Goal: Task Accomplishment & Management: Use online tool/utility

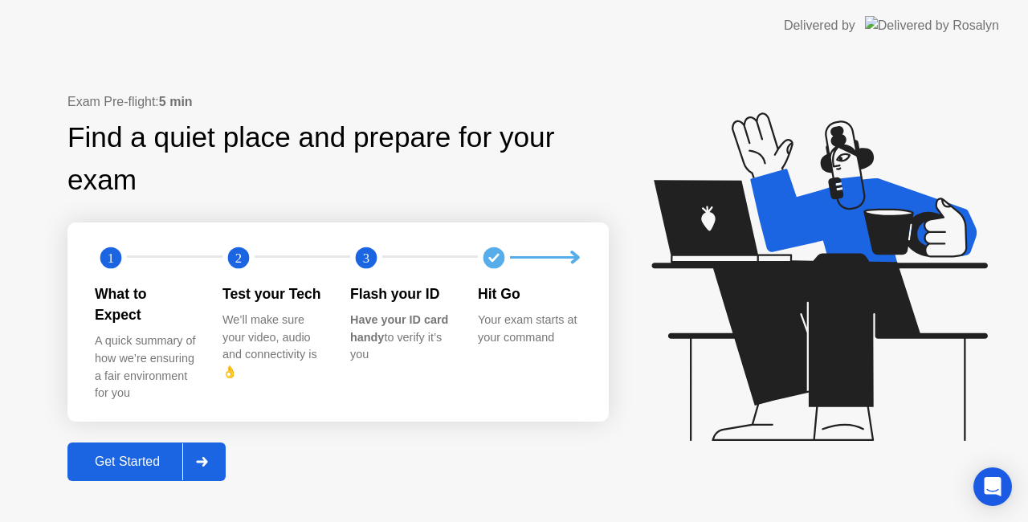
click at [116, 442] on button "Get Started" at bounding box center [146, 461] width 158 height 39
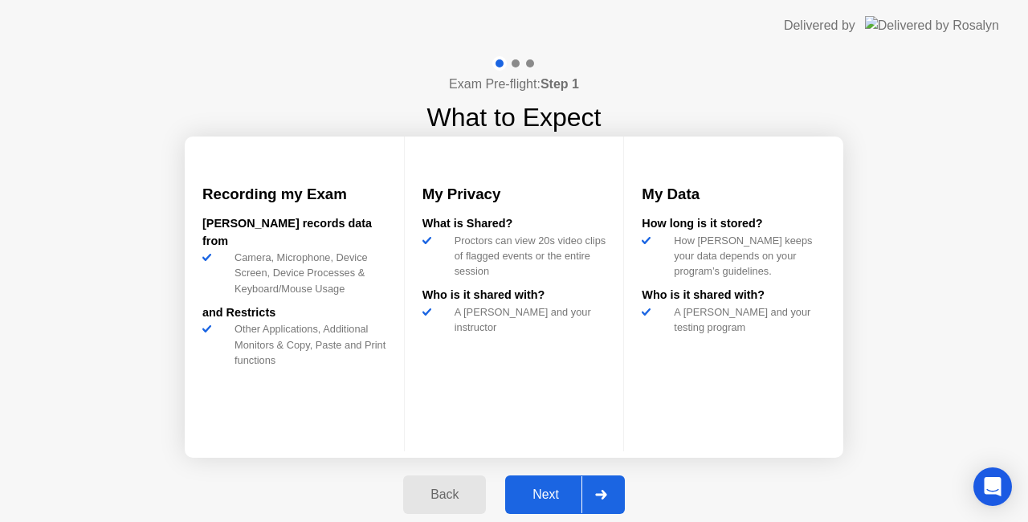
click at [561, 492] on div "Next" at bounding box center [545, 494] width 71 height 14
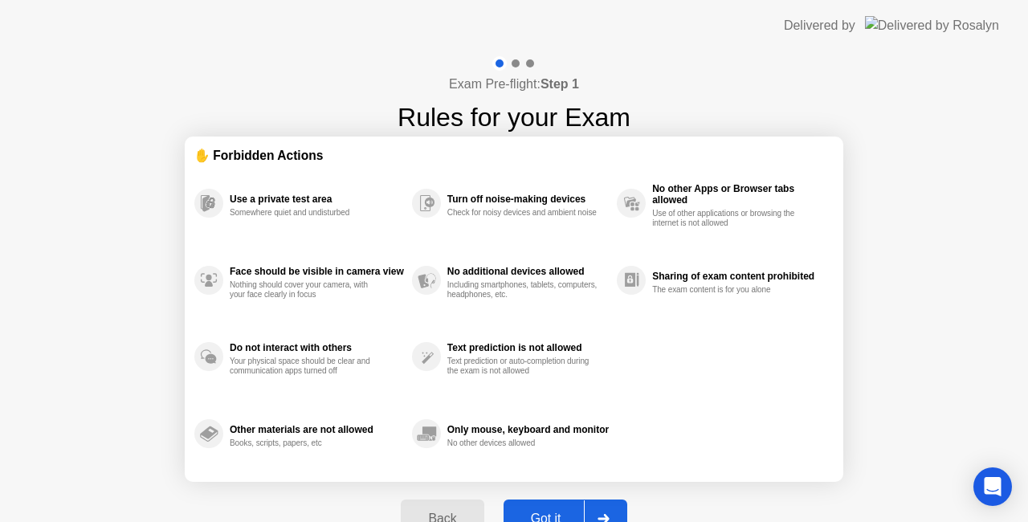
click at [554, 507] on button "Got it" at bounding box center [565, 518] width 124 height 39
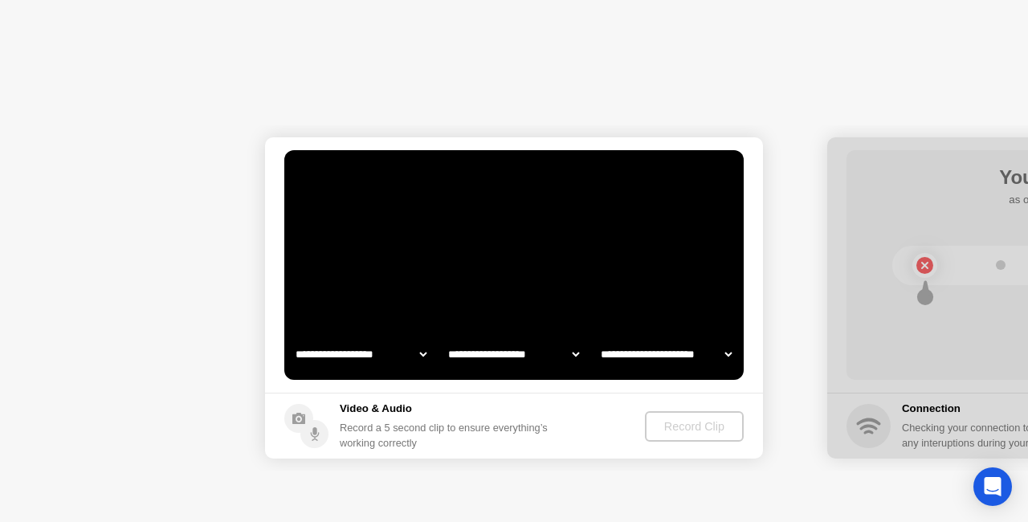
select select "**********"
select select "*******"
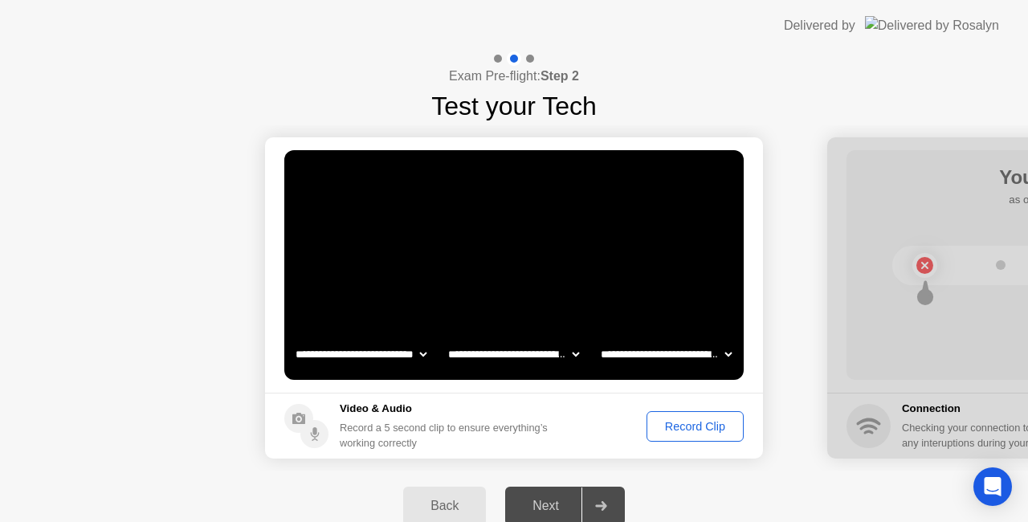
click at [686, 429] on div "Record Clip" at bounding box center [695, 426] width 86 height 13
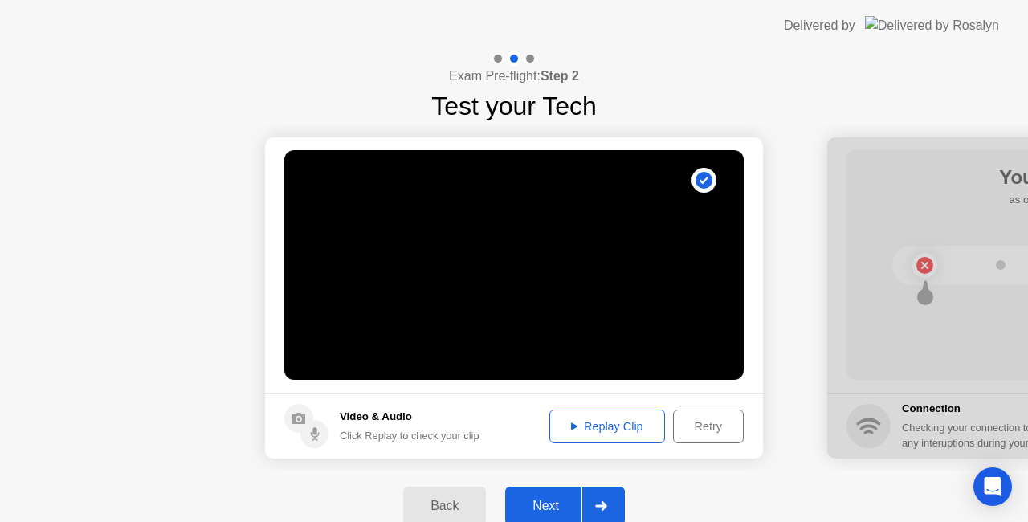
click at [553, 494] on button "Next" at bounding box center [565, 506] width 120 height 39
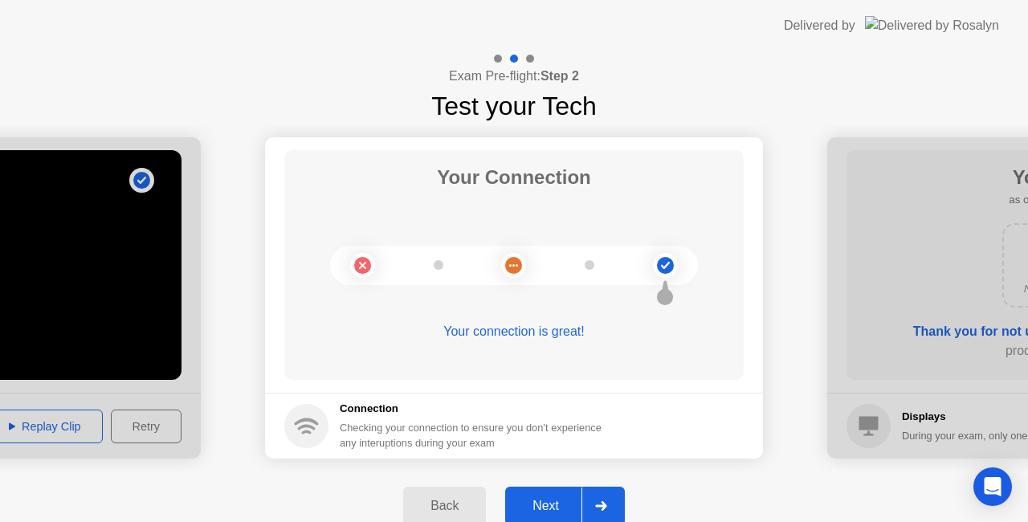
click at [560, 493] on button "Next" at bounding box center [565, 506] width 120 height 39
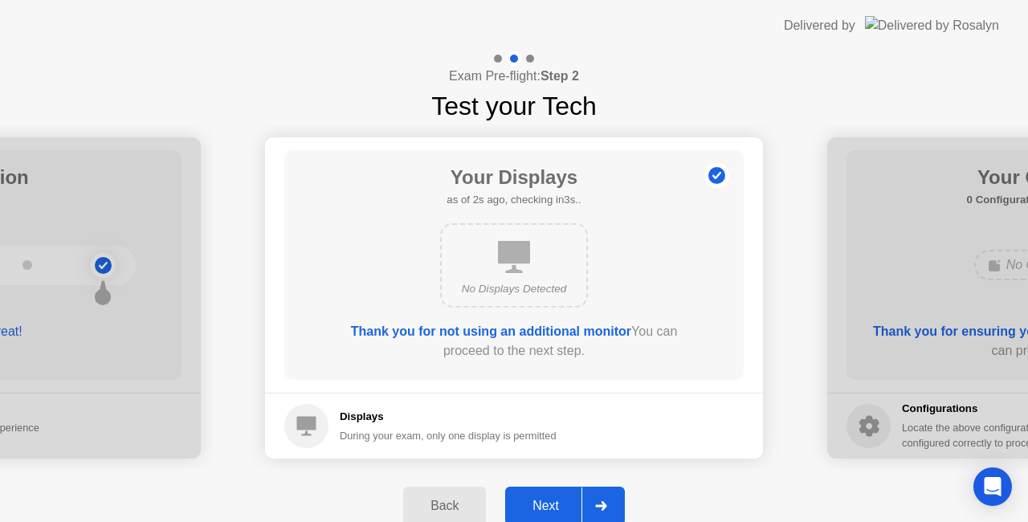
click at [553, 491] on button "Next" at bounding box center [565, 506] width 120 height 39
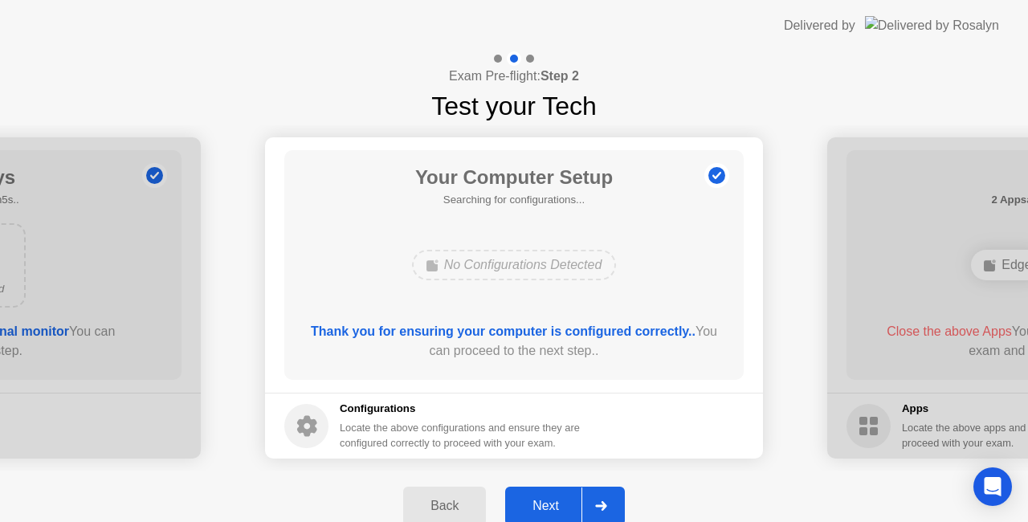
click at [564, 505] on div "Next" at bounding box center [545, 506] width 71 height 14
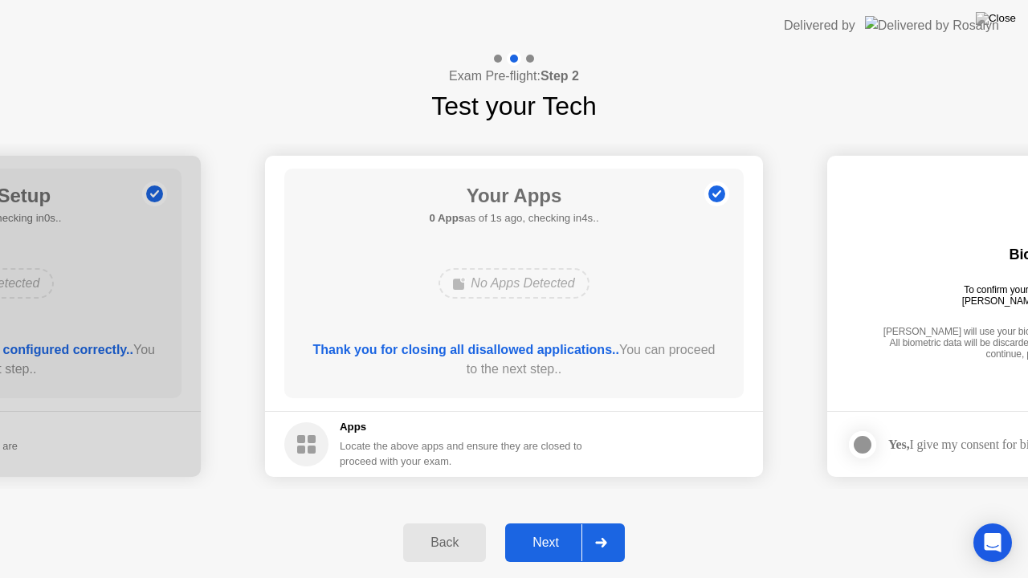
click at [560, 521] on div "Next" at bounding box center [545, 542] width 71 height 14
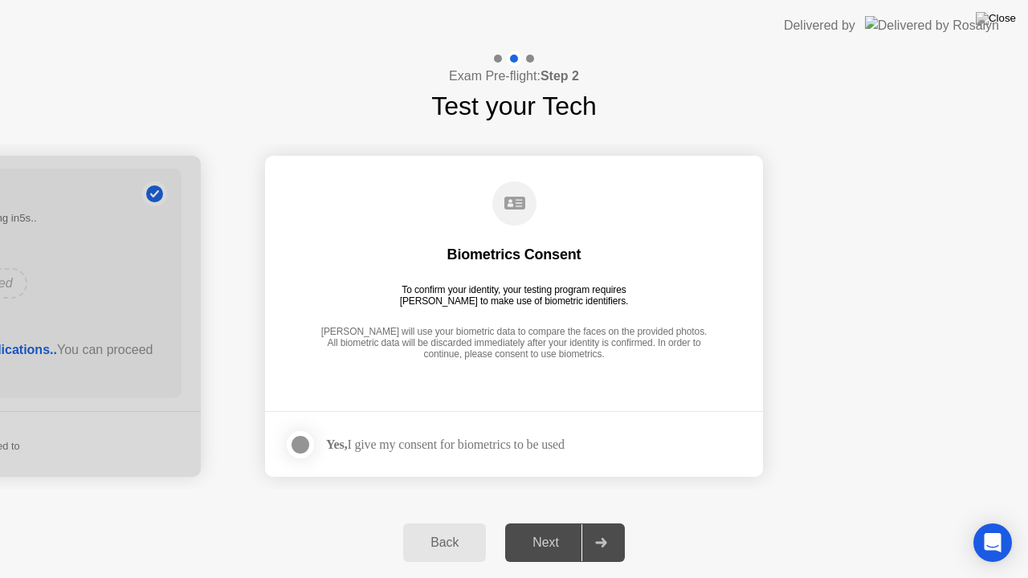
click at [406, 443] on div "Yes, I give my consent for biometrics to be used" at bounding box center [445, 444] width 238 height 15
click at [294, 436] on div at bounding box center [300, 444] width 19 height 19
click at [573, 521] on div "Next" at bounding box center [545, 542] width 71 height 14
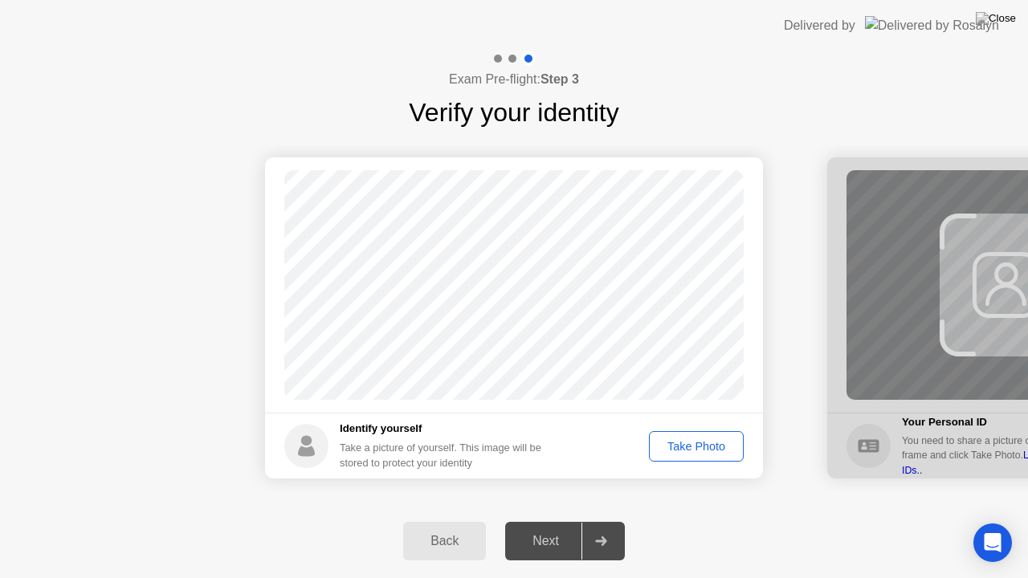
click at [682, 444] on div "Take Photo" at bounding box center [695, 446] width 83 height 13
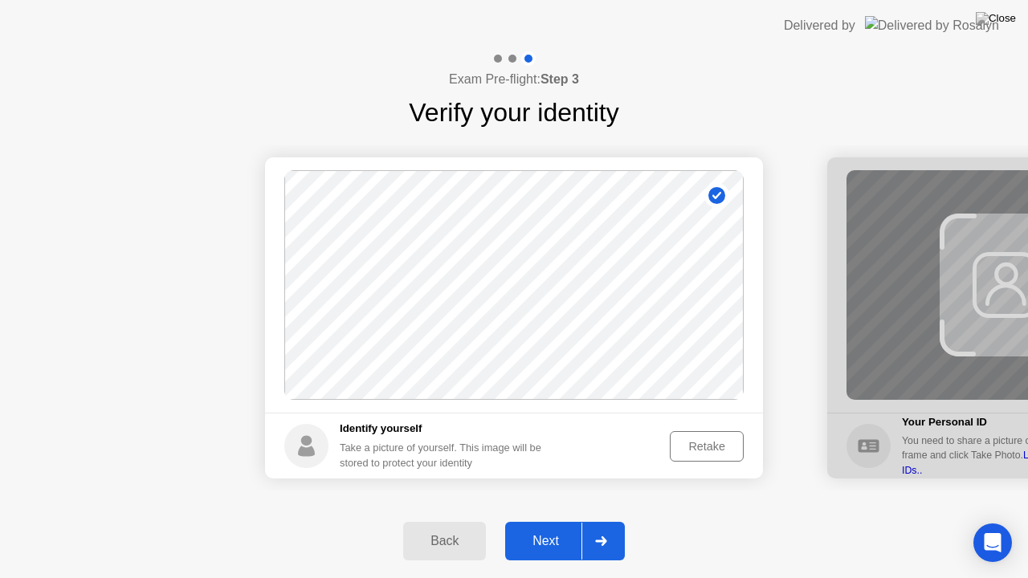
click at [565, 521] on div "Next" at bounding box center [545, 541] width 71 height 14
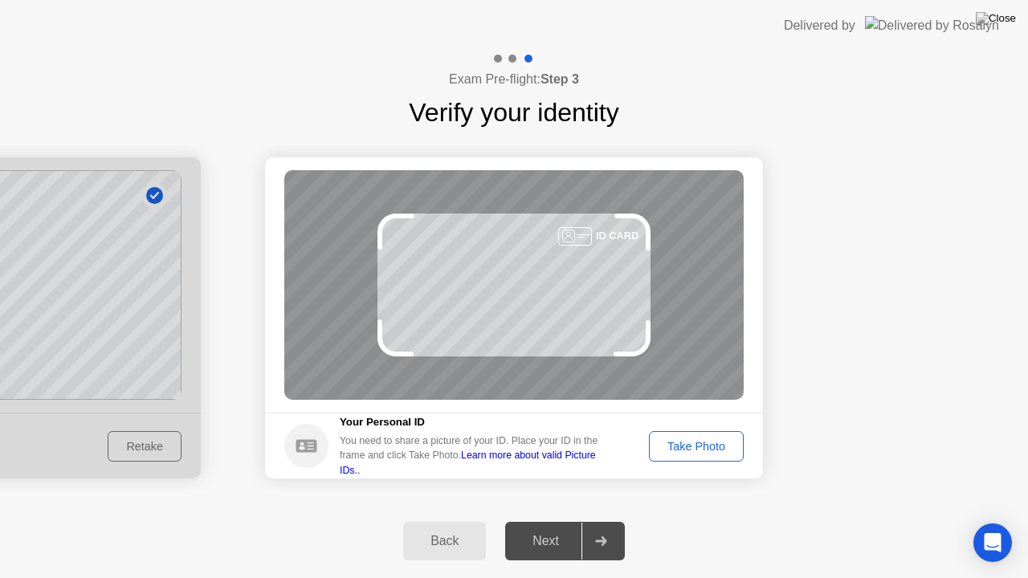
click at [709, 442] on div "Take Photo" at bounding box center [695, 446] width 83 height 13
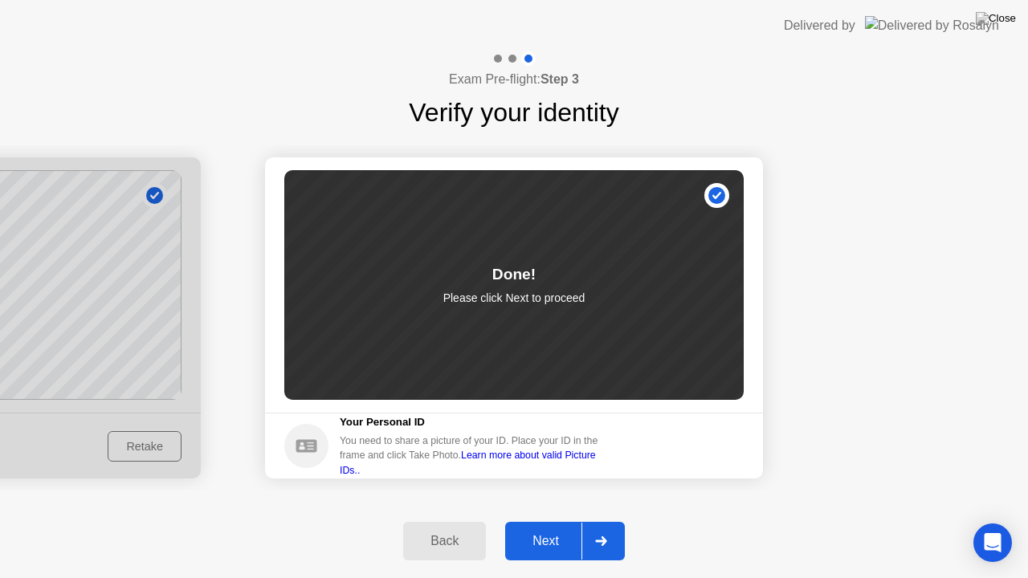
click at [570, 521] on div "Next" at bounding box center [545, 541] width 71 height 14
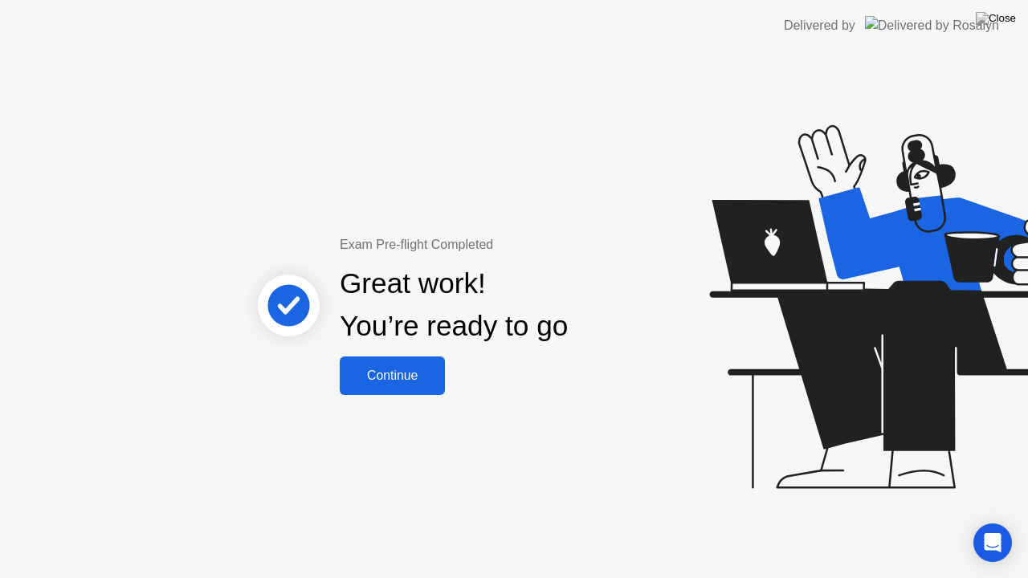
click at [401, 383] on div "Continue" at bounding box center [392, 375] width 96 height 14
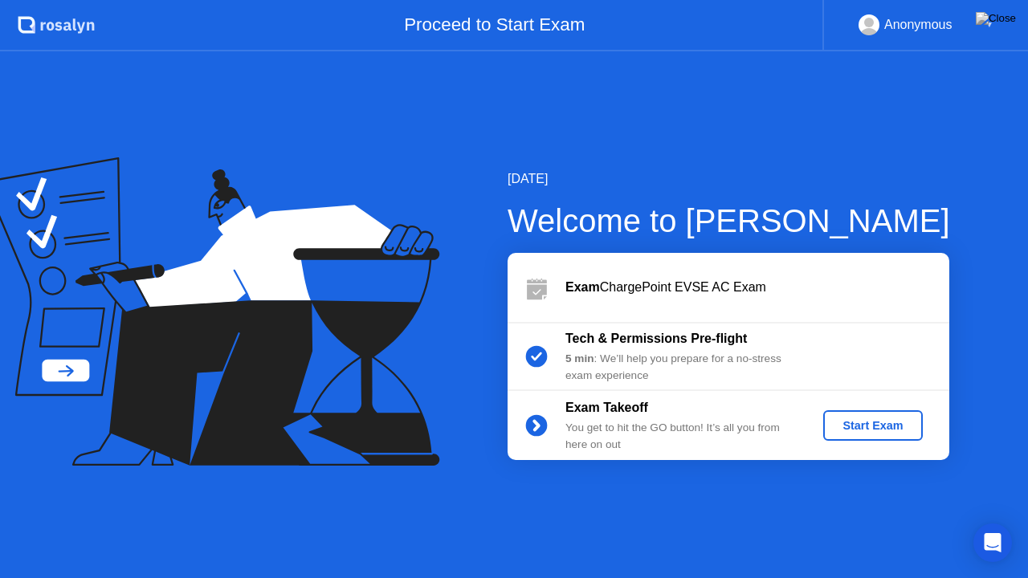
click at [861, 419] on div "Start Exam" at bounding box center [872, 425] width 86 height 13
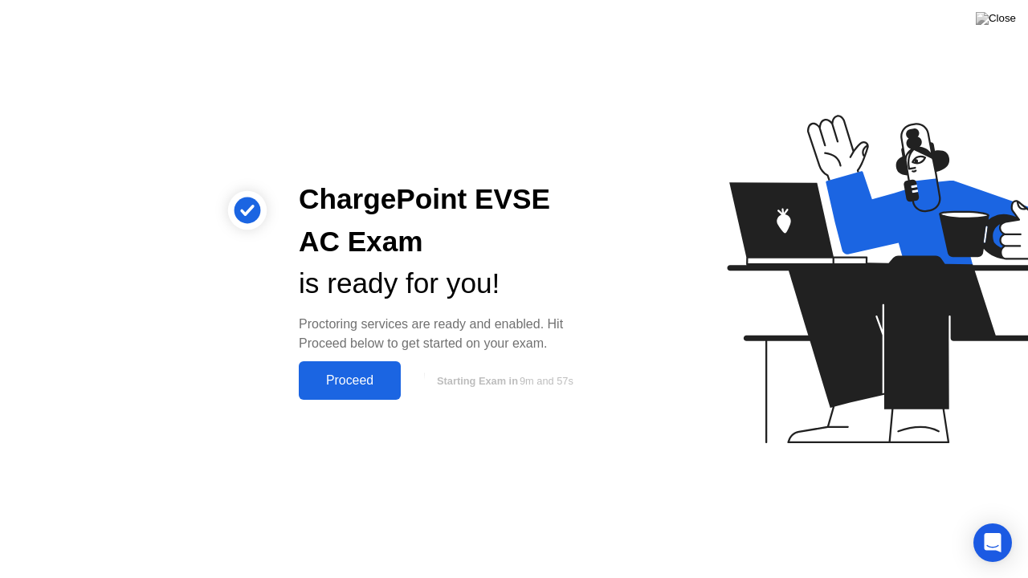
click at [363, 373] on div "Proceed" at bounding box center [349, 380] width 92 height 14
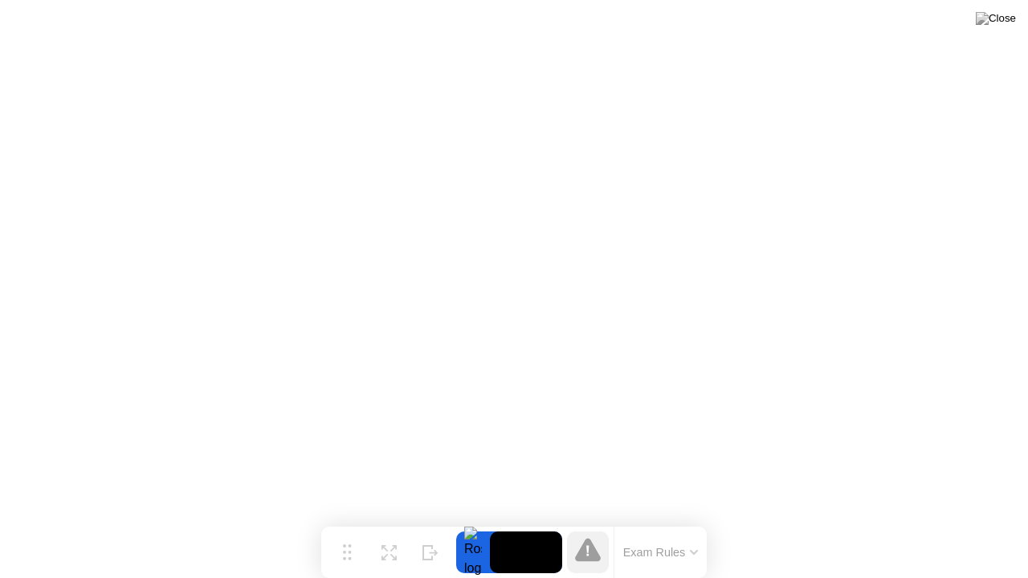
click at [682, 521] on button "Exam Rules" at bounding box center [660, 552] width 85 height 14
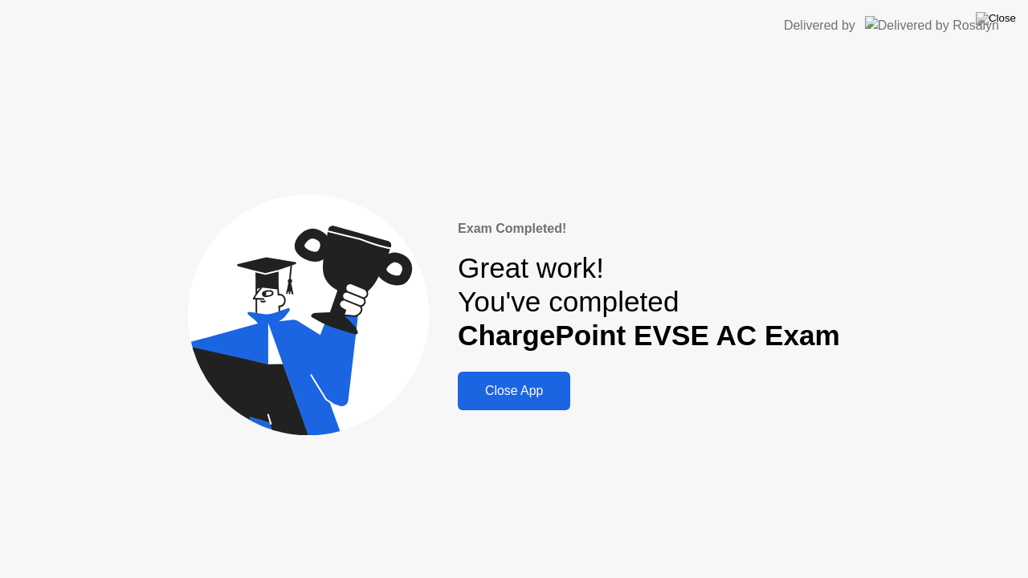
click at [511, 401] on button "Close App" at bounding box center [514, 391] width 112 height 39
